Goal: Find specific page/section: Find specific page/section

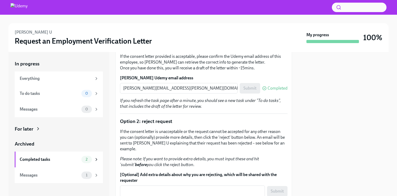
scroll to position [155, 0]
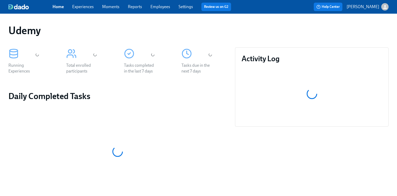
click at [88, 9] on link "Experiences" at bounding box center [83, 6] width 22 height 5
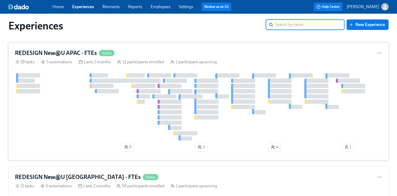
scroll to position [5, 0]
click at [77, 54] on h4 "REDESIGN New@U APAC - FTEs" at bounding box center [56, 53] width 82 height 8
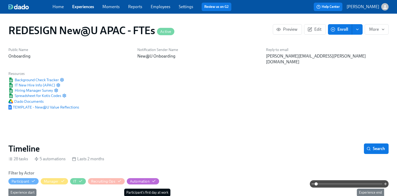
scroll to position [0, 2902]
click at [51, 82] on span "IT New Hire Info (APAC)" at bounding box center [31, 84] width 47 height 5
click at [46, 82] on span "IT New Hire Info (APAC)" at bounding box center [31, 84] width 47 height 5
